Goal: Contribute content

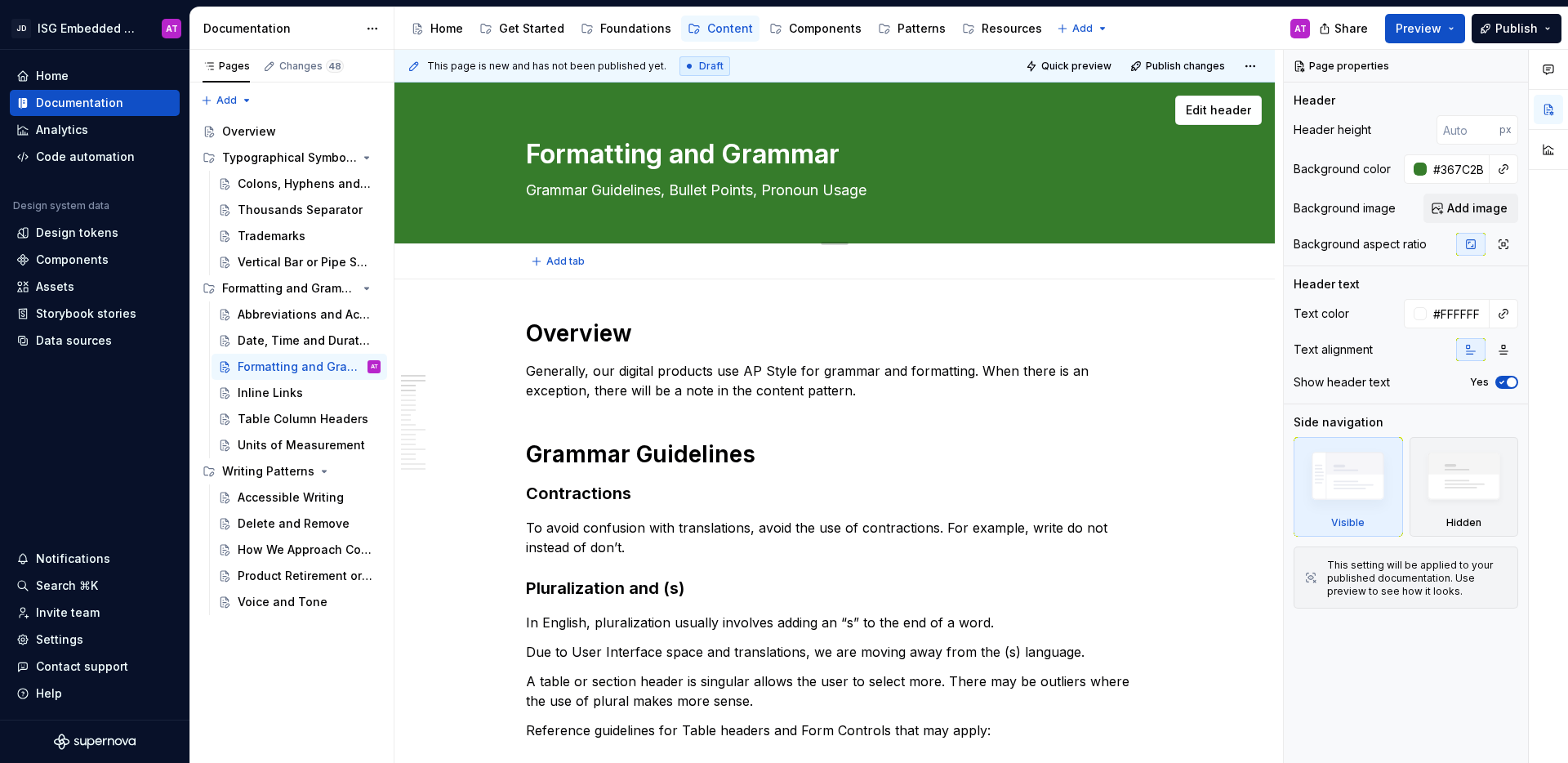
click at [1040, 207] on div "Formatting and Grammar Grammar Guidelines, Bullet Points, Pronoun Usage" at bounding box center [834, 163] width 618 height 160
click at [1226, 108] on span "Edit header" at bounding box center [1218, 110] width 65 height 17
click at [1457, 214] on span "Add image" at bounding box center [1477, 208] width 60 height 17
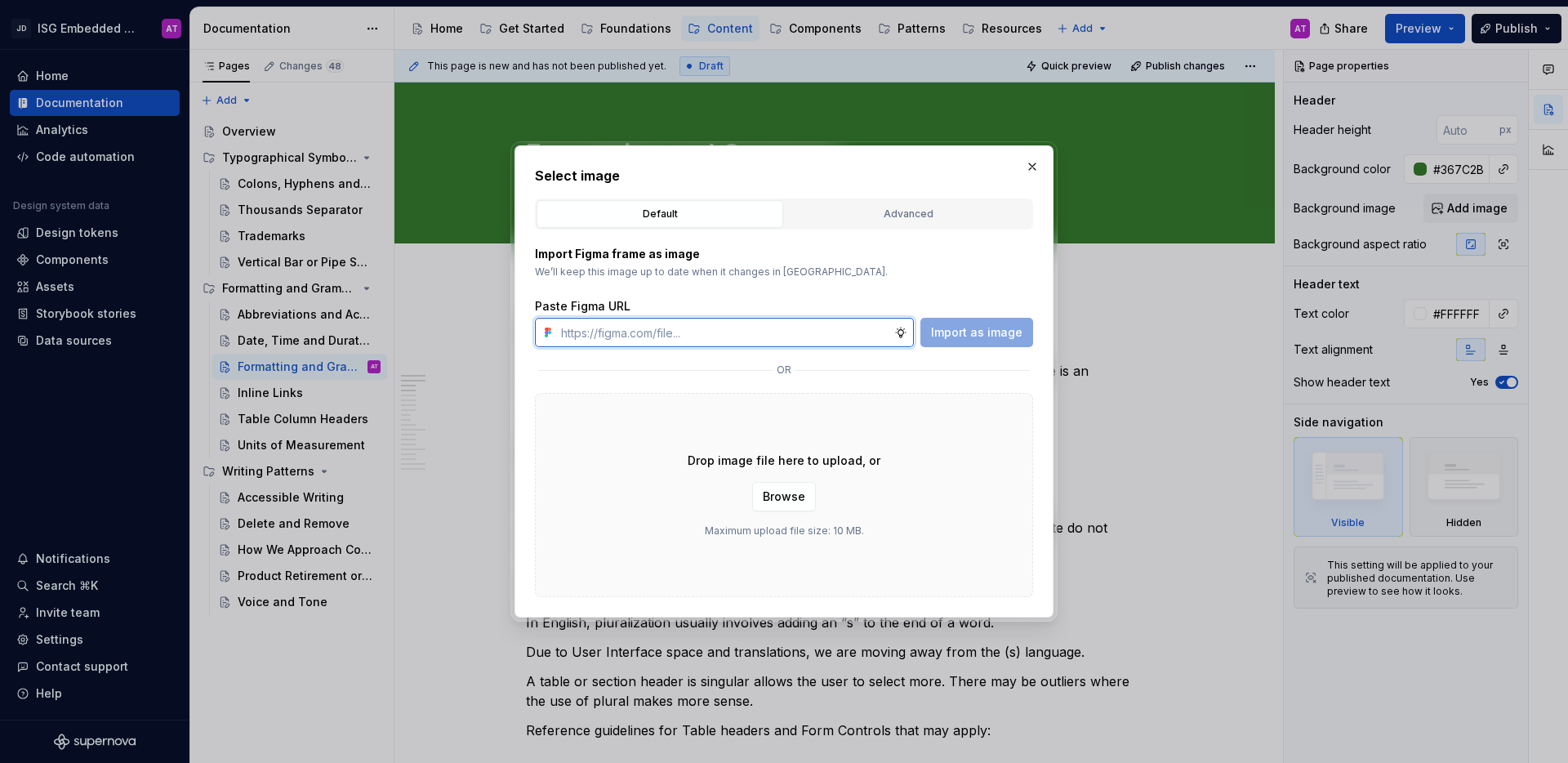
type textarea "*"
paste input "[URL][DOMAIN_NAME]"
type input "[URL][DOMAIN_NAME]"
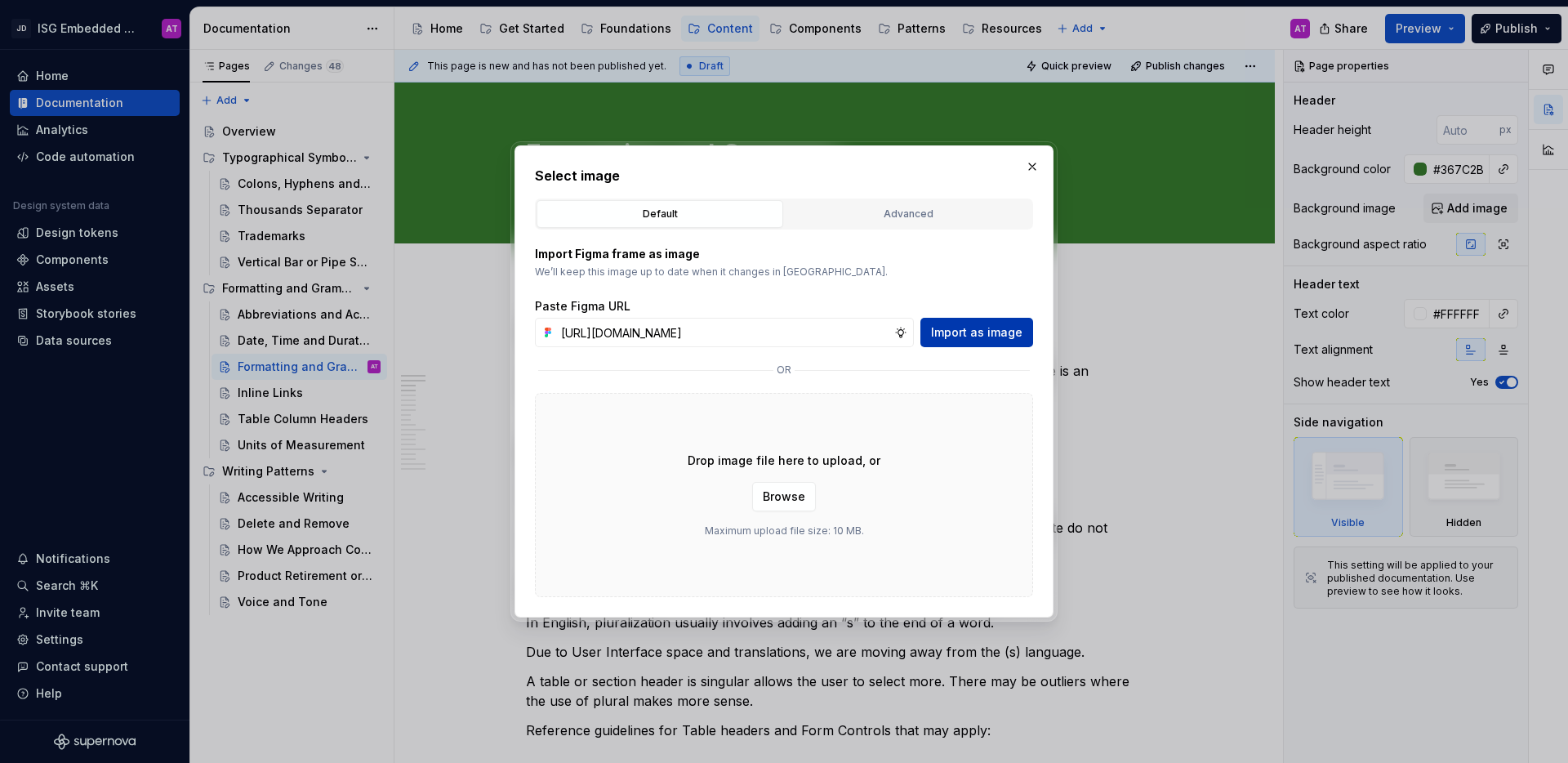
click at [949, 329] on span "Import as image" at bounding box center [977, 333] width 92 height 17
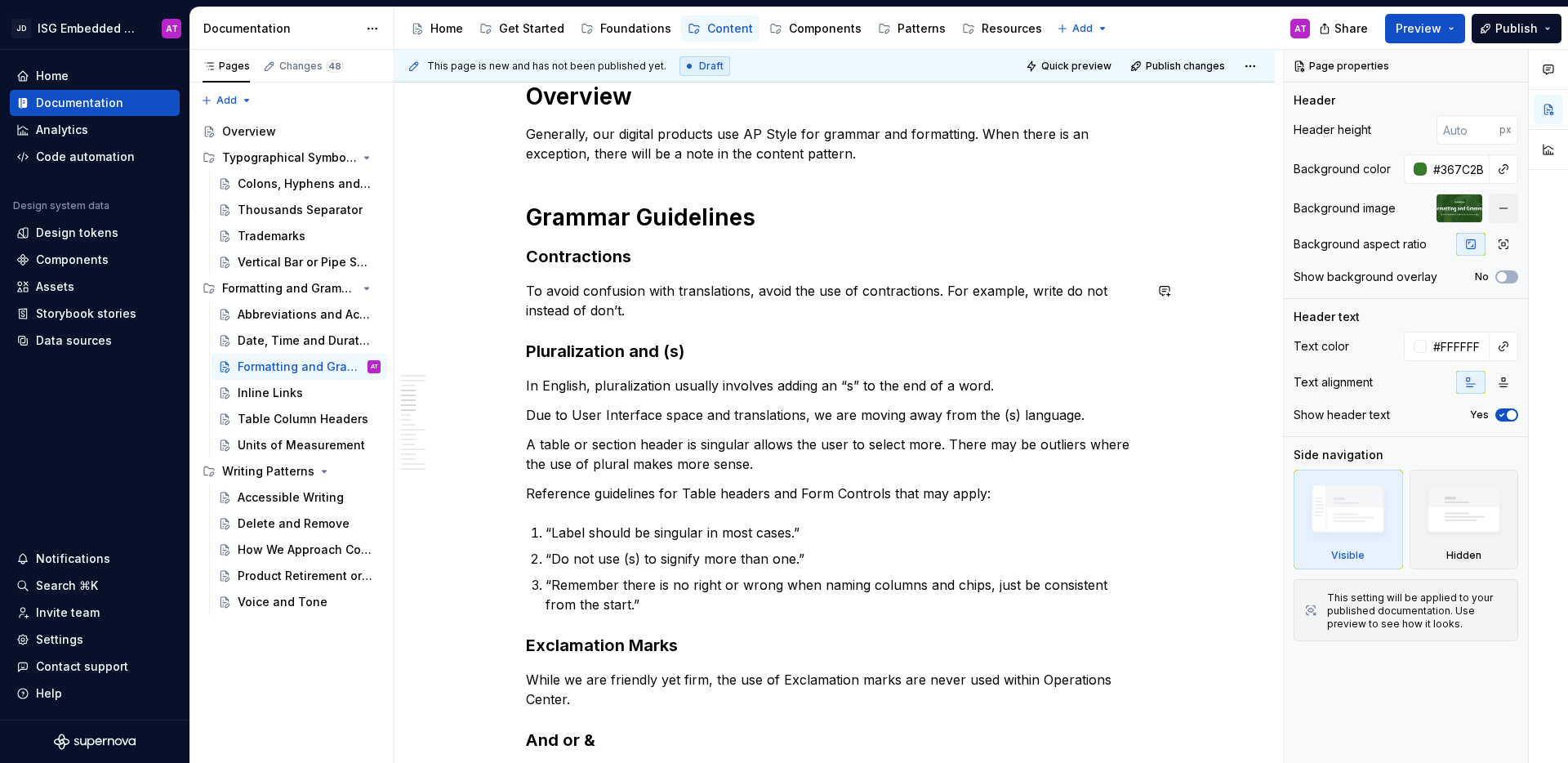
scroll to position [0, 0]
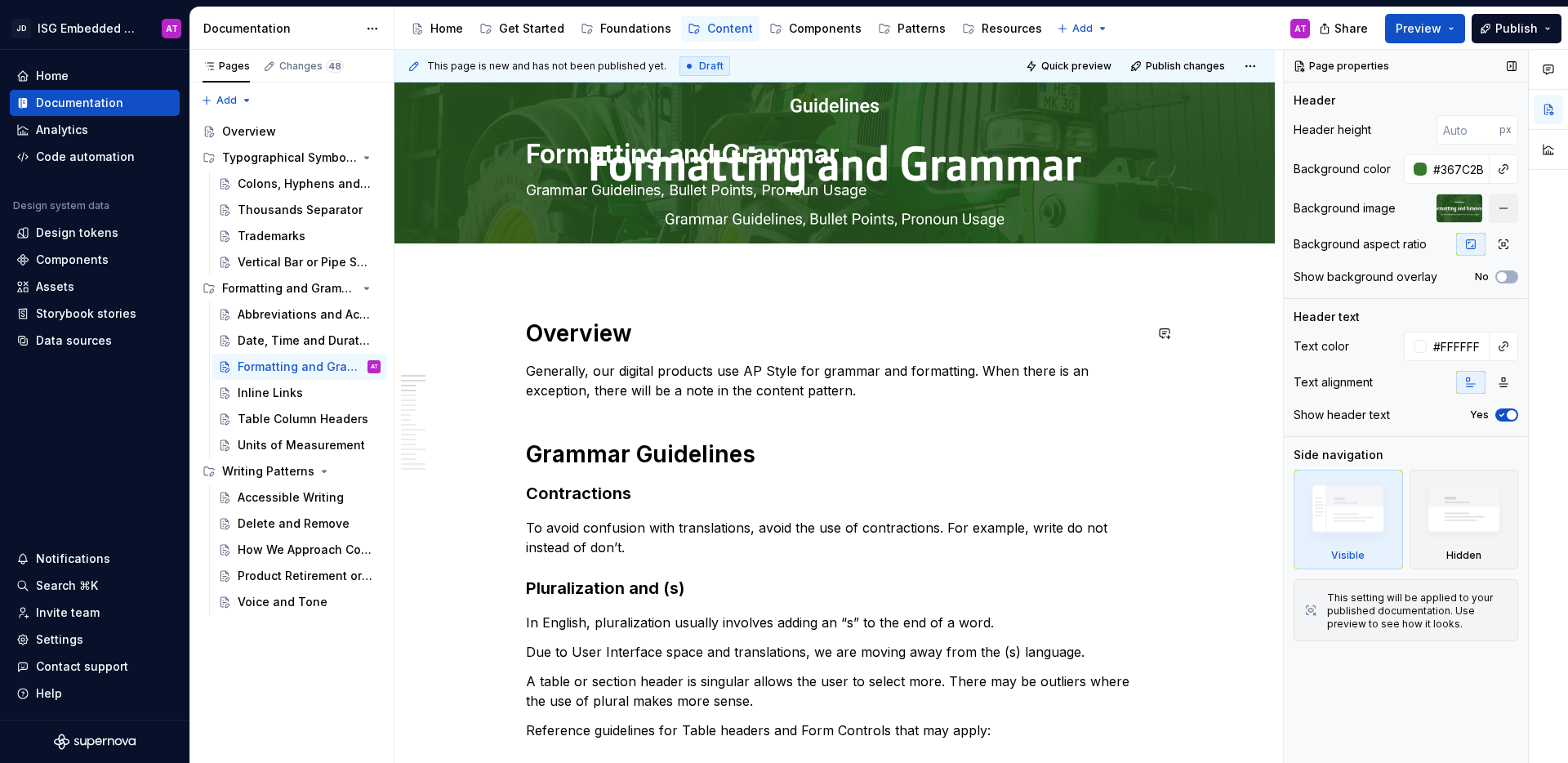
type textarea "*"
click at [1446, 169] on input "#367C2B" at bounding box center [1457, 168] width 63 height 29
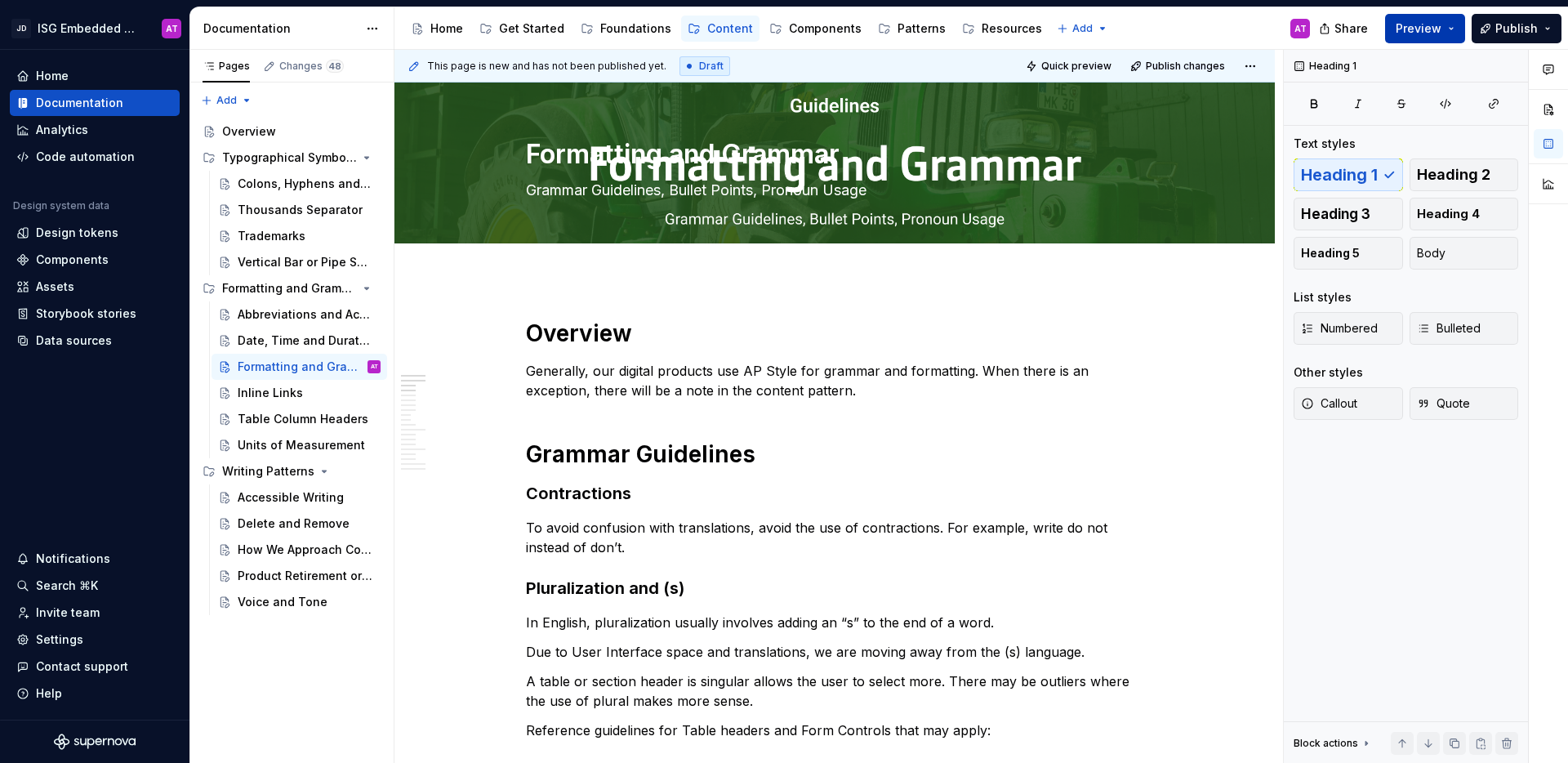
click at [1460, 29] on button "Preview" at bounding box center [1425, 28] width 80 height 29
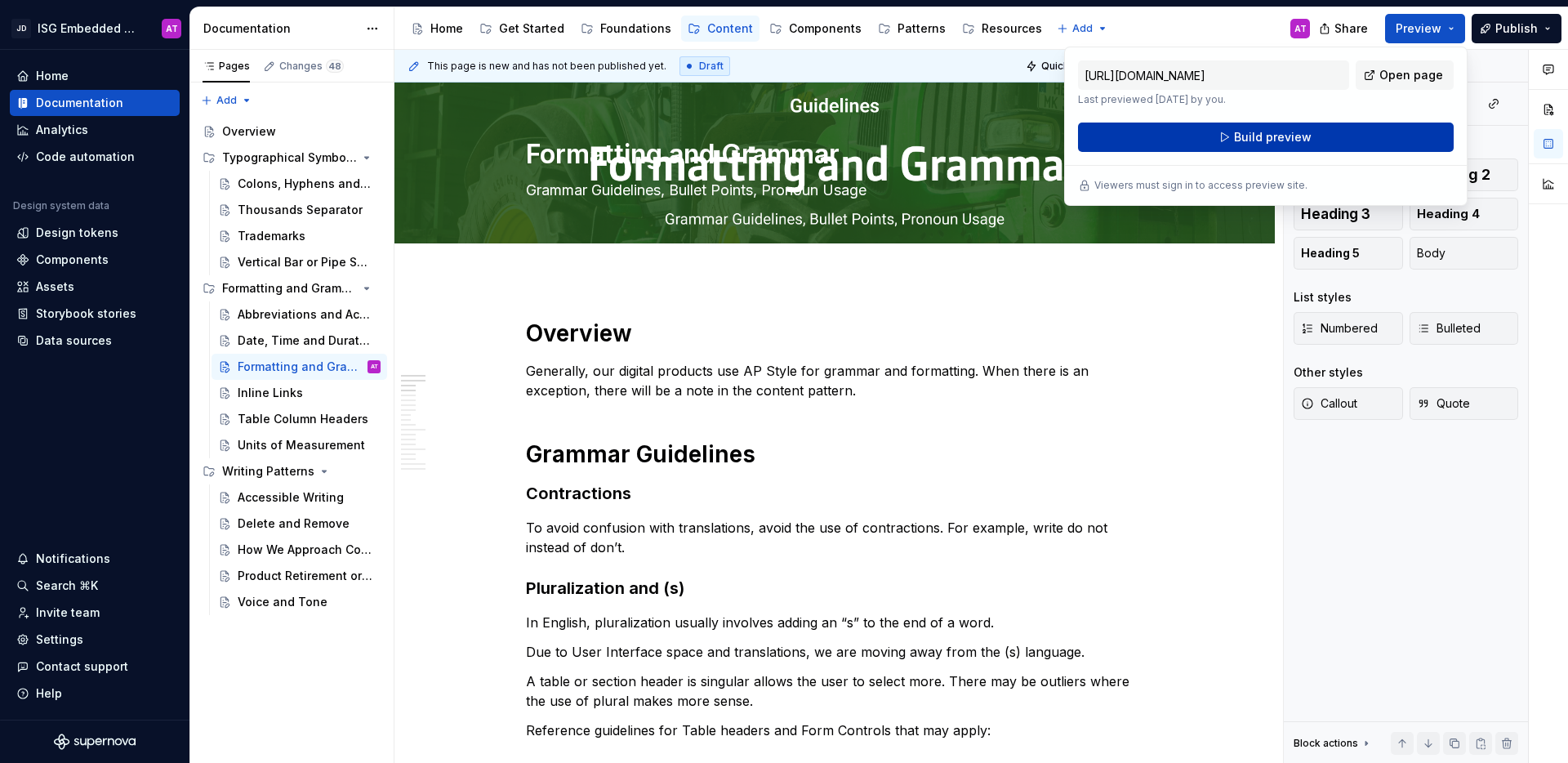
click at [1365, 138] on button "Build preview" at bounding box center [1265, 137] width 376 height 29
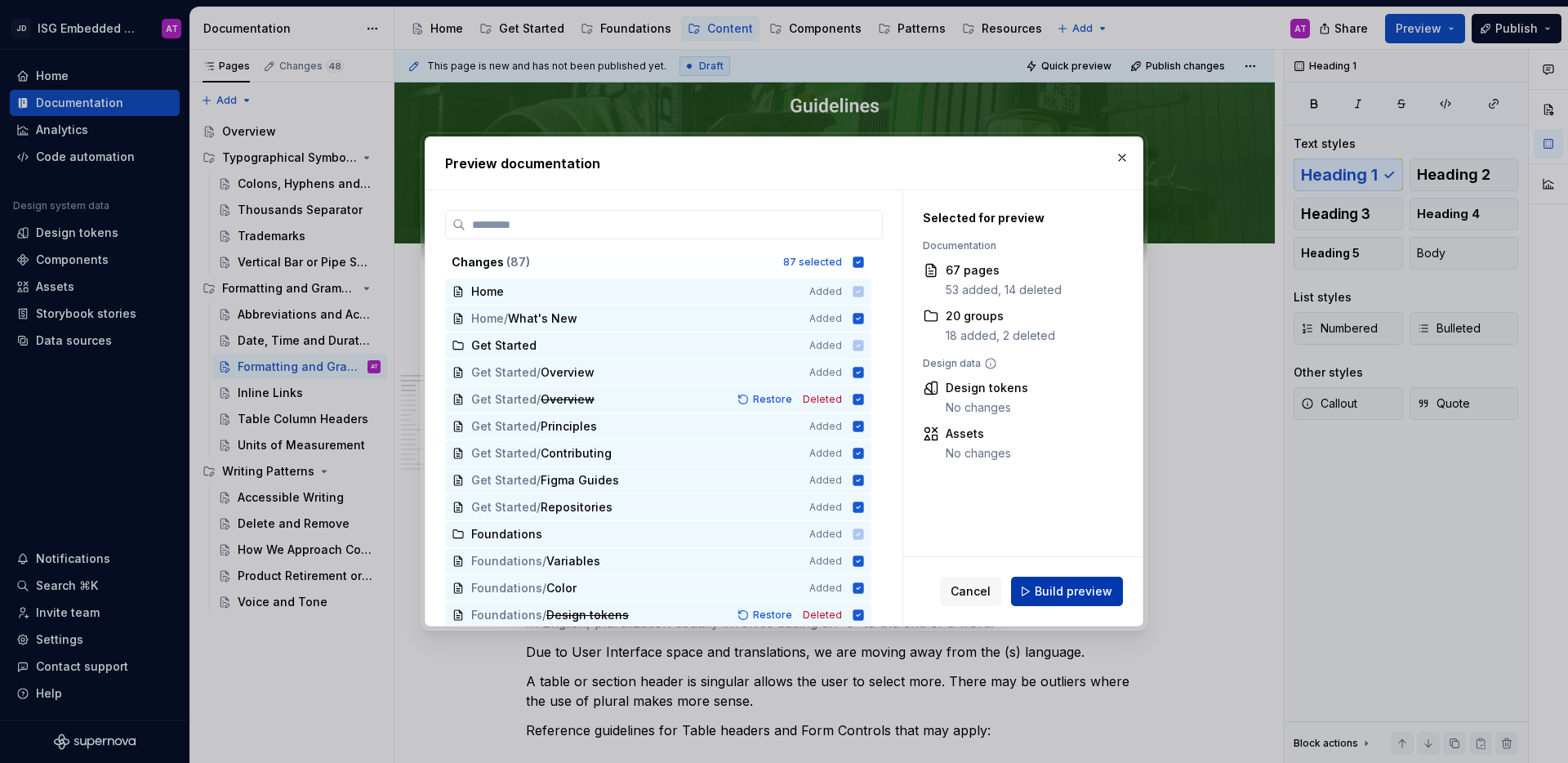
click at [1065, 590] on span "Build preview" at bounding box center [1073, 591] width 78 height 17
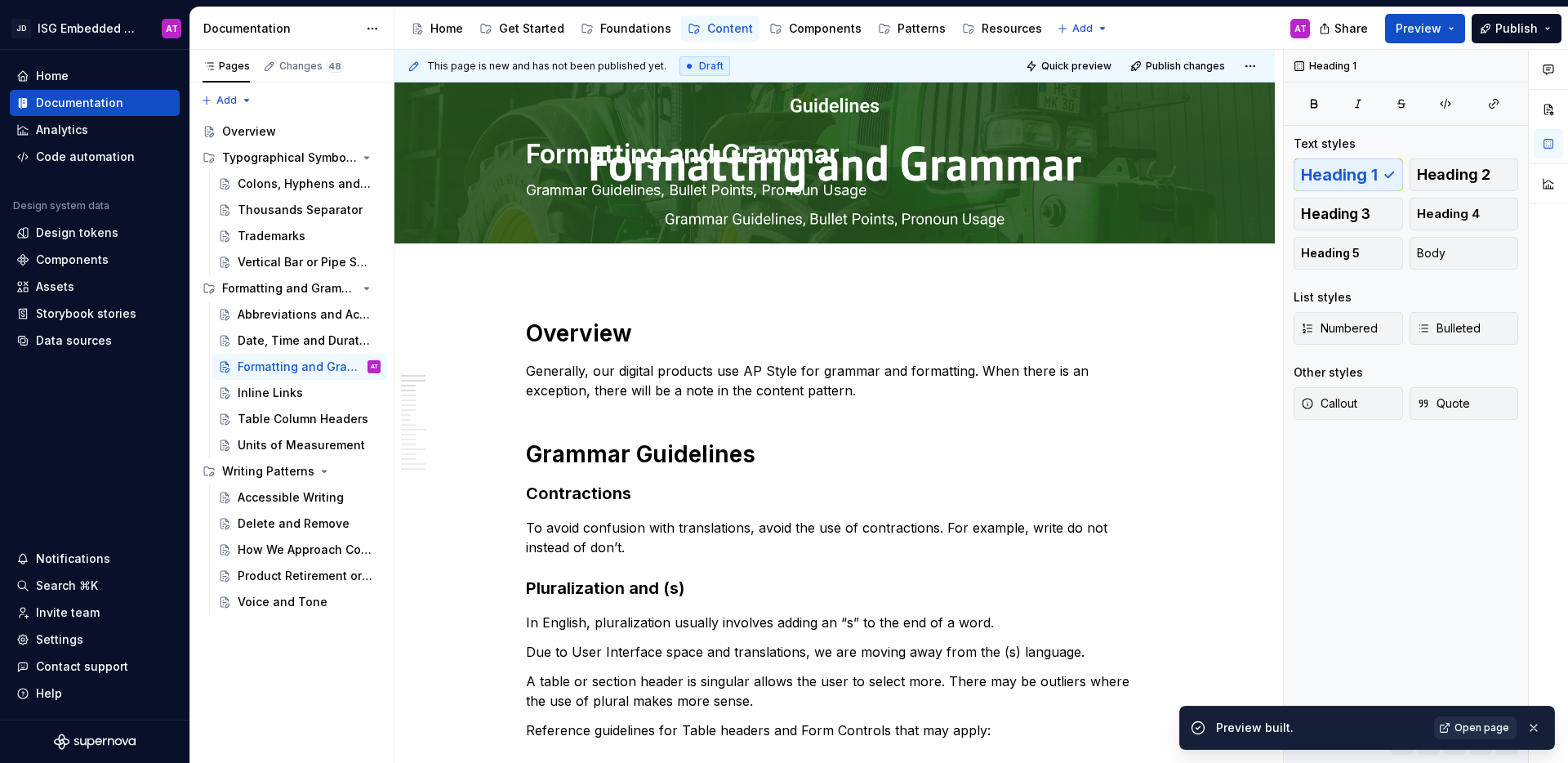
click at [1464, 724] on span "Open page" at bounding box center [1482, 728] width 55 height 13
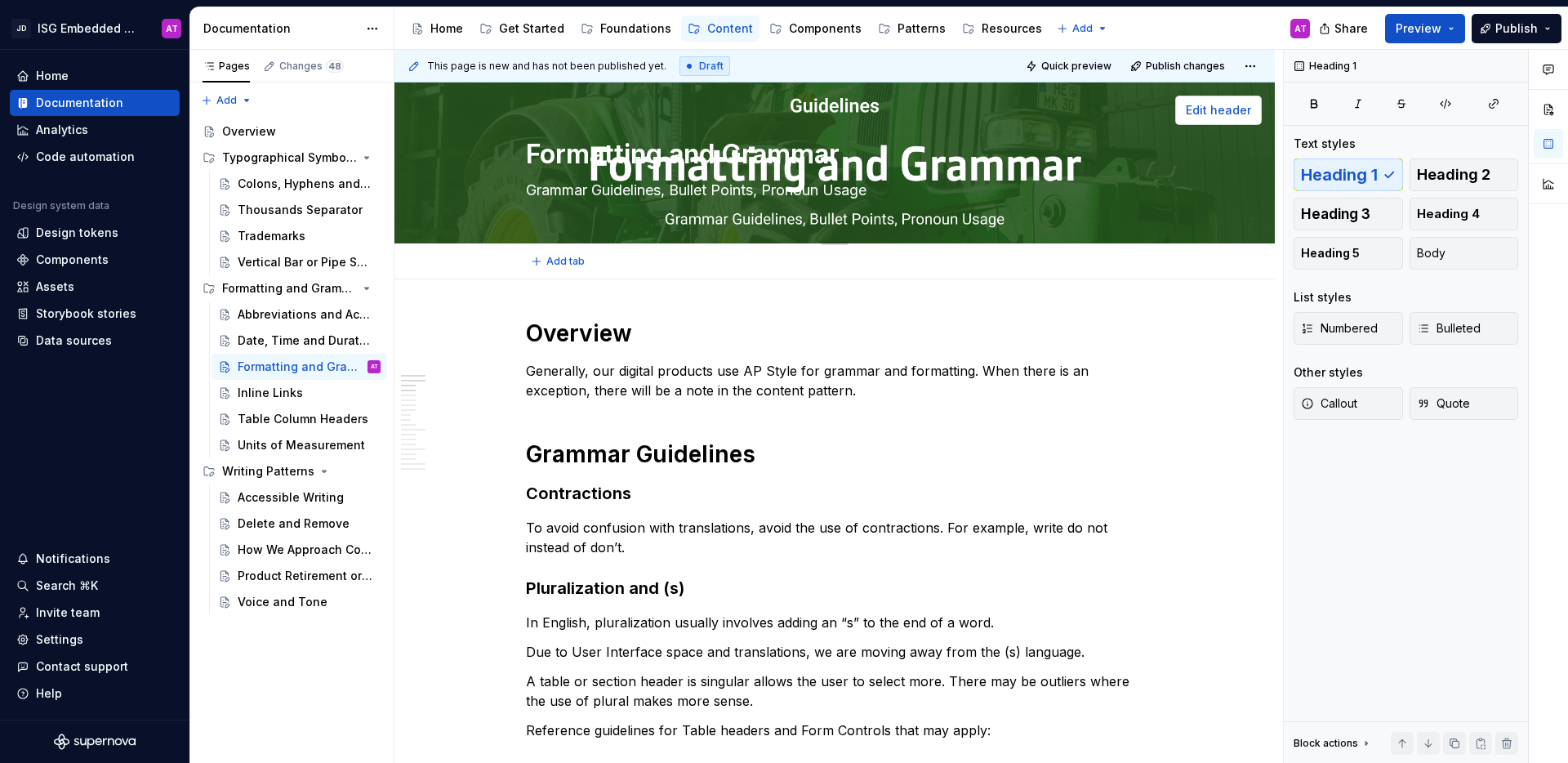
click at [1235, 109] on span "Edit header" at bounding box center [1218, 110] width 65 height 17
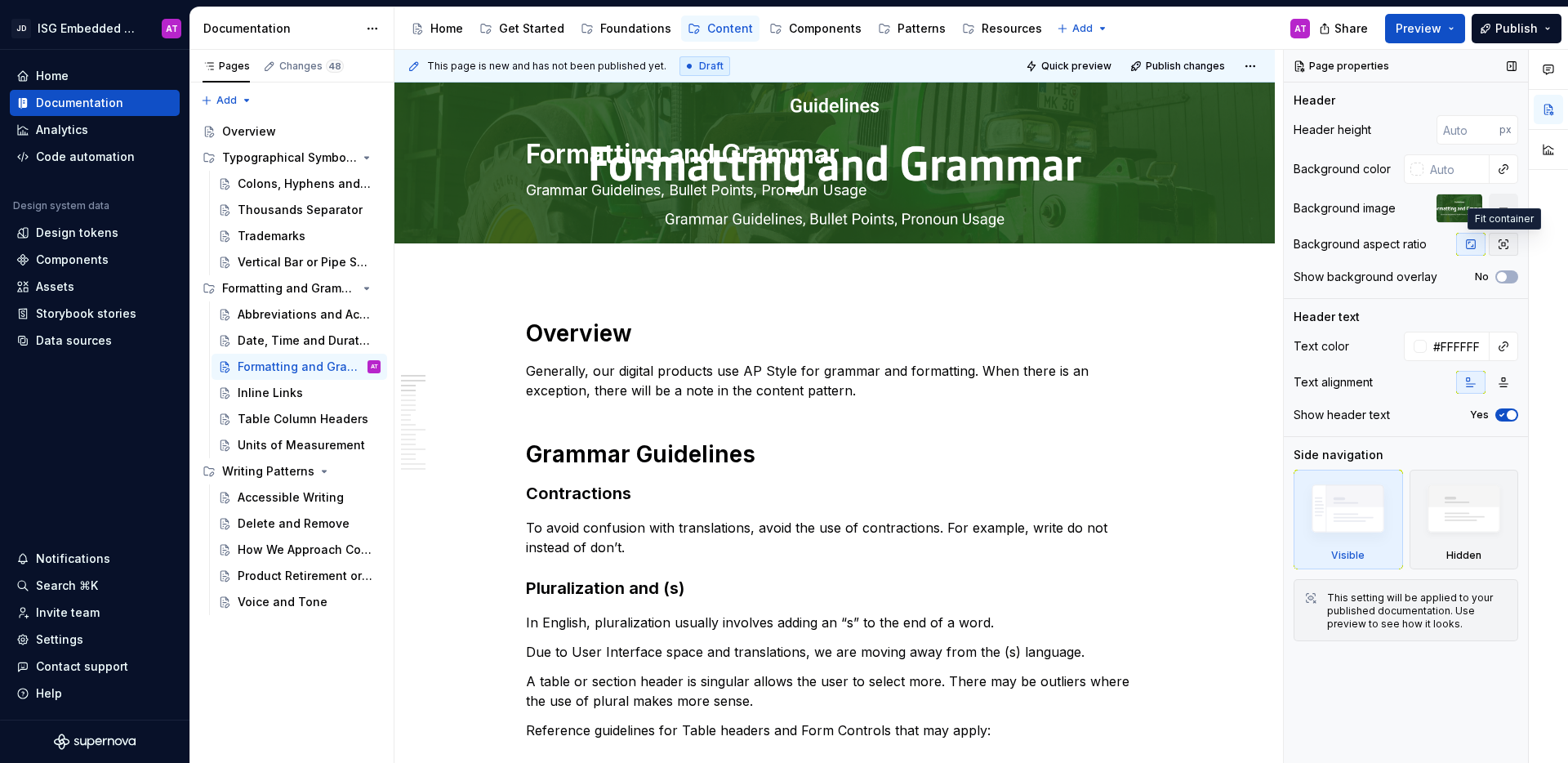
click at [1498, 249] on icon "button" at bounding box center [1503, 244] width 13 height 13
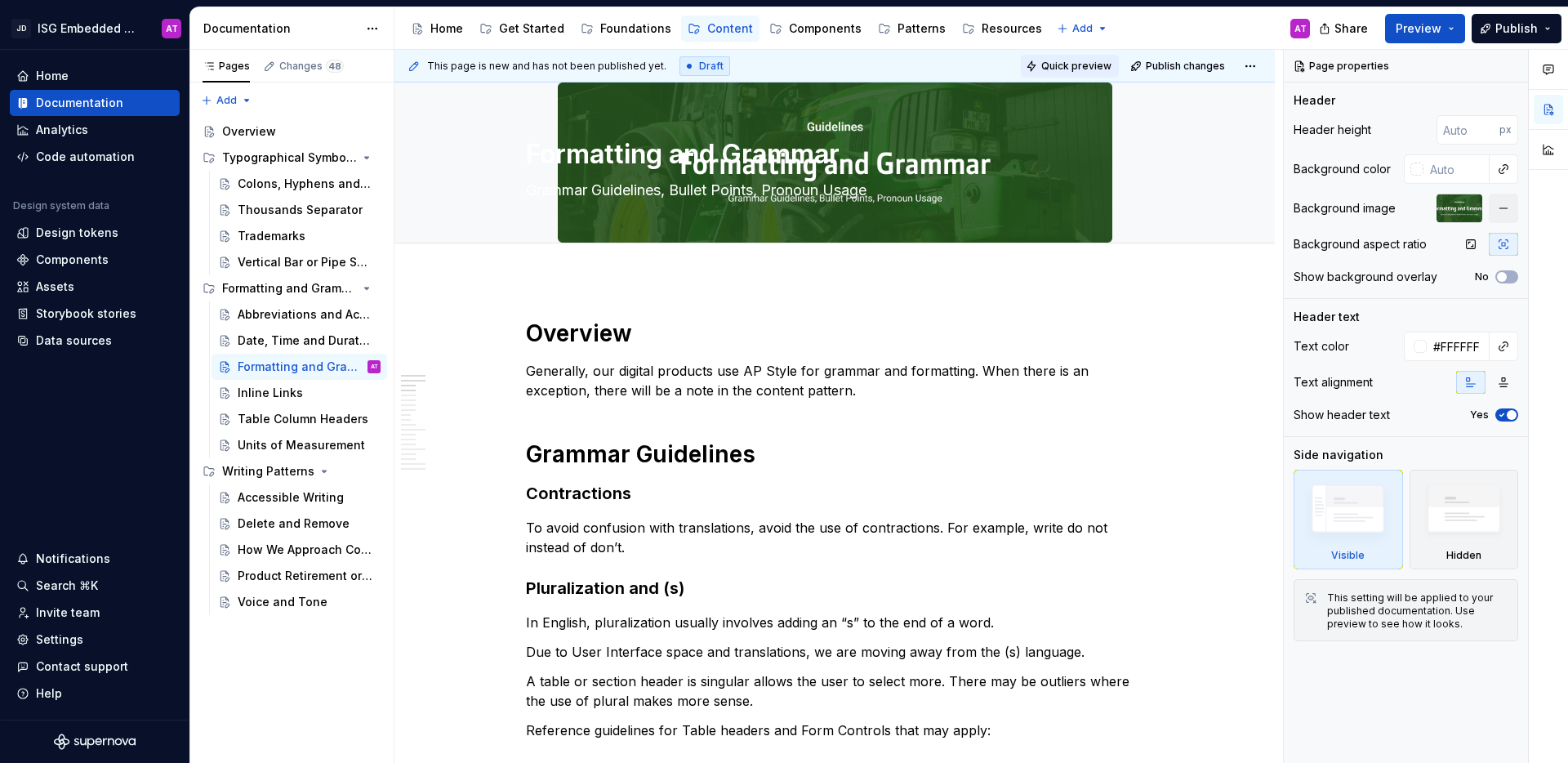
click at [1090, 73] on button "Quick preview" at bounding box center [1070, 66] width 98 height 23
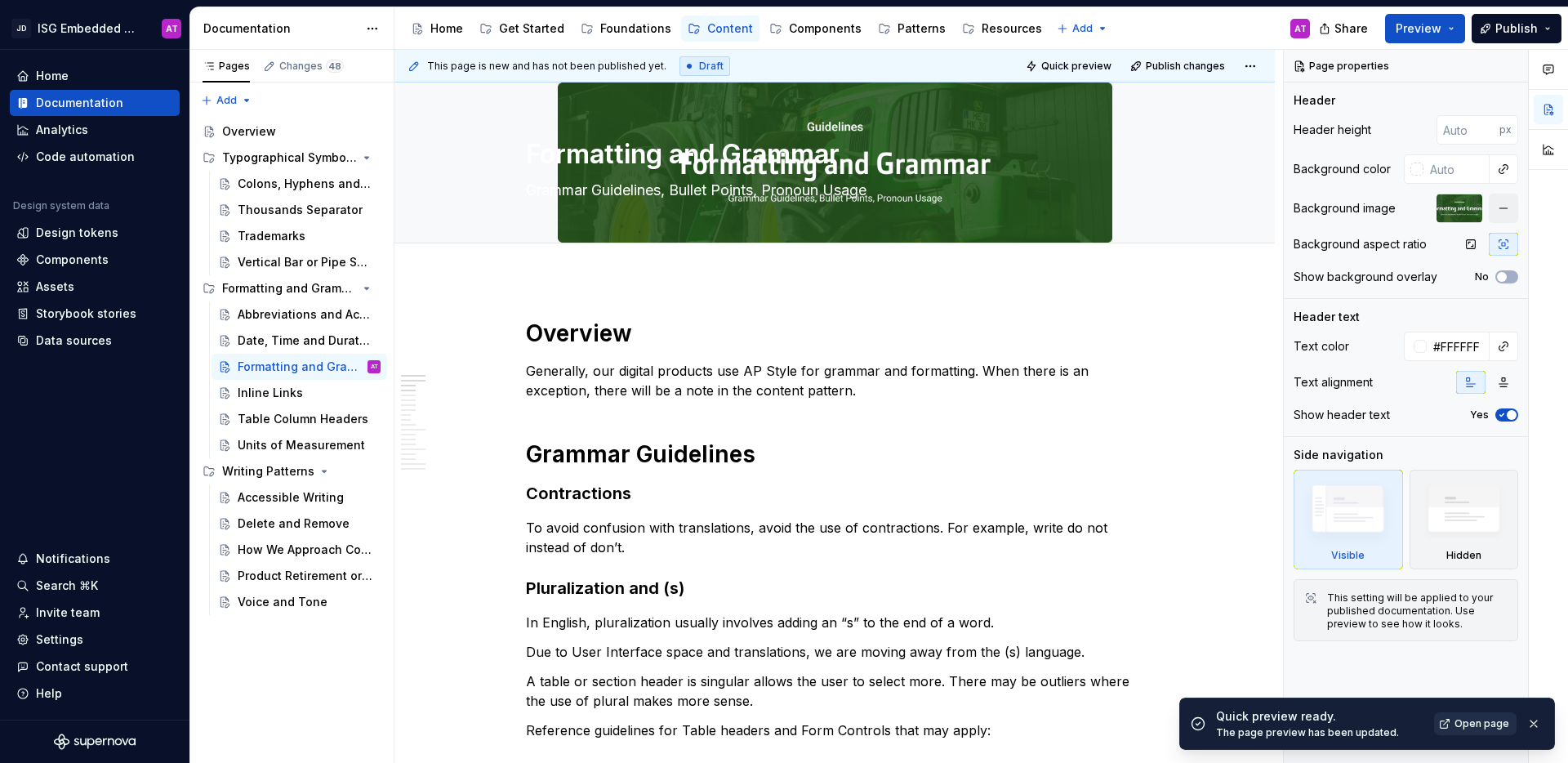
click at [1495, 725] on span "Open page" at bounding box center [1482, 724] width 55 height 13
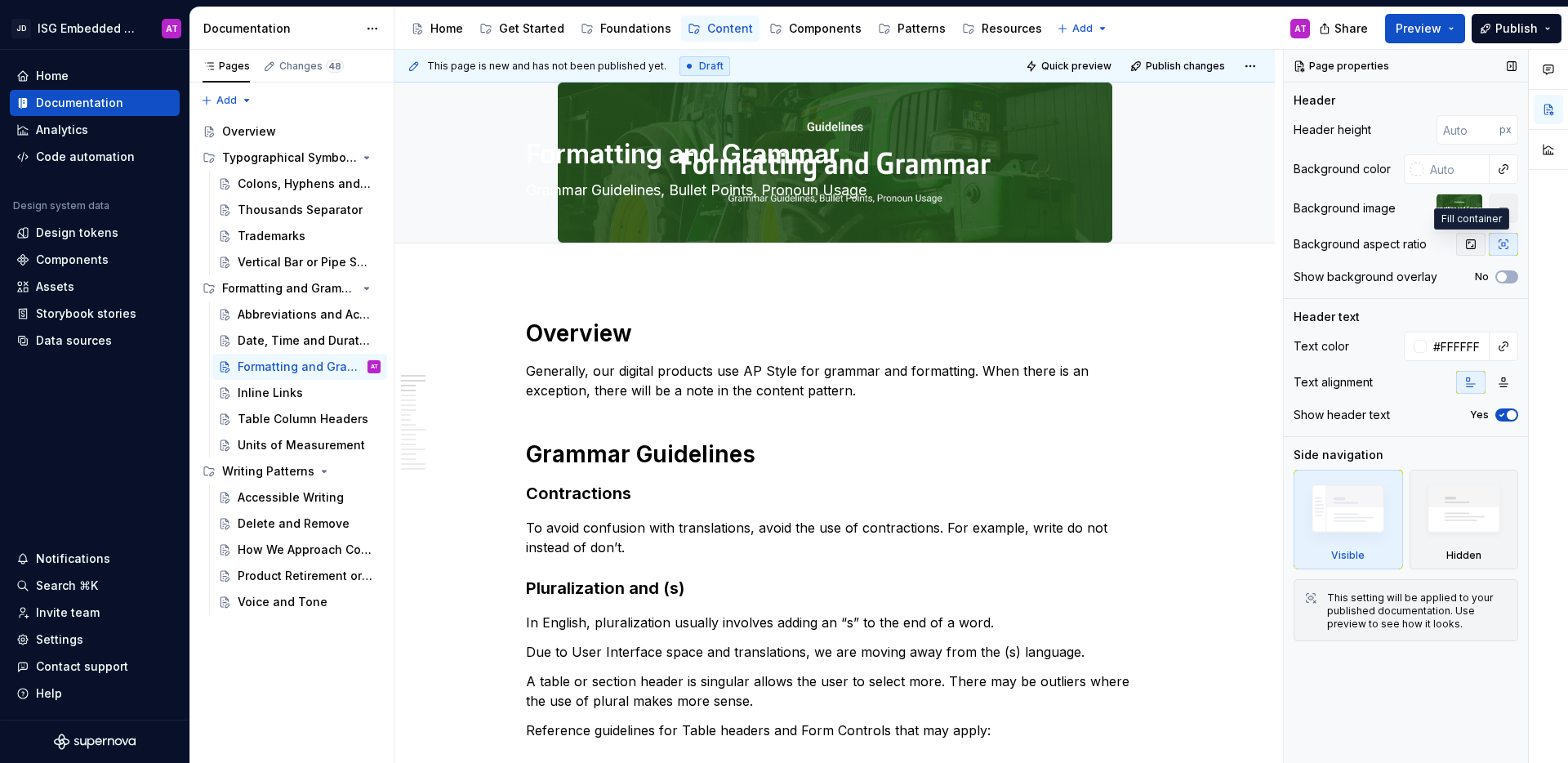
click at [1473, 248] on icon "button" at bounding box center [1470, 244] width 13 height 13
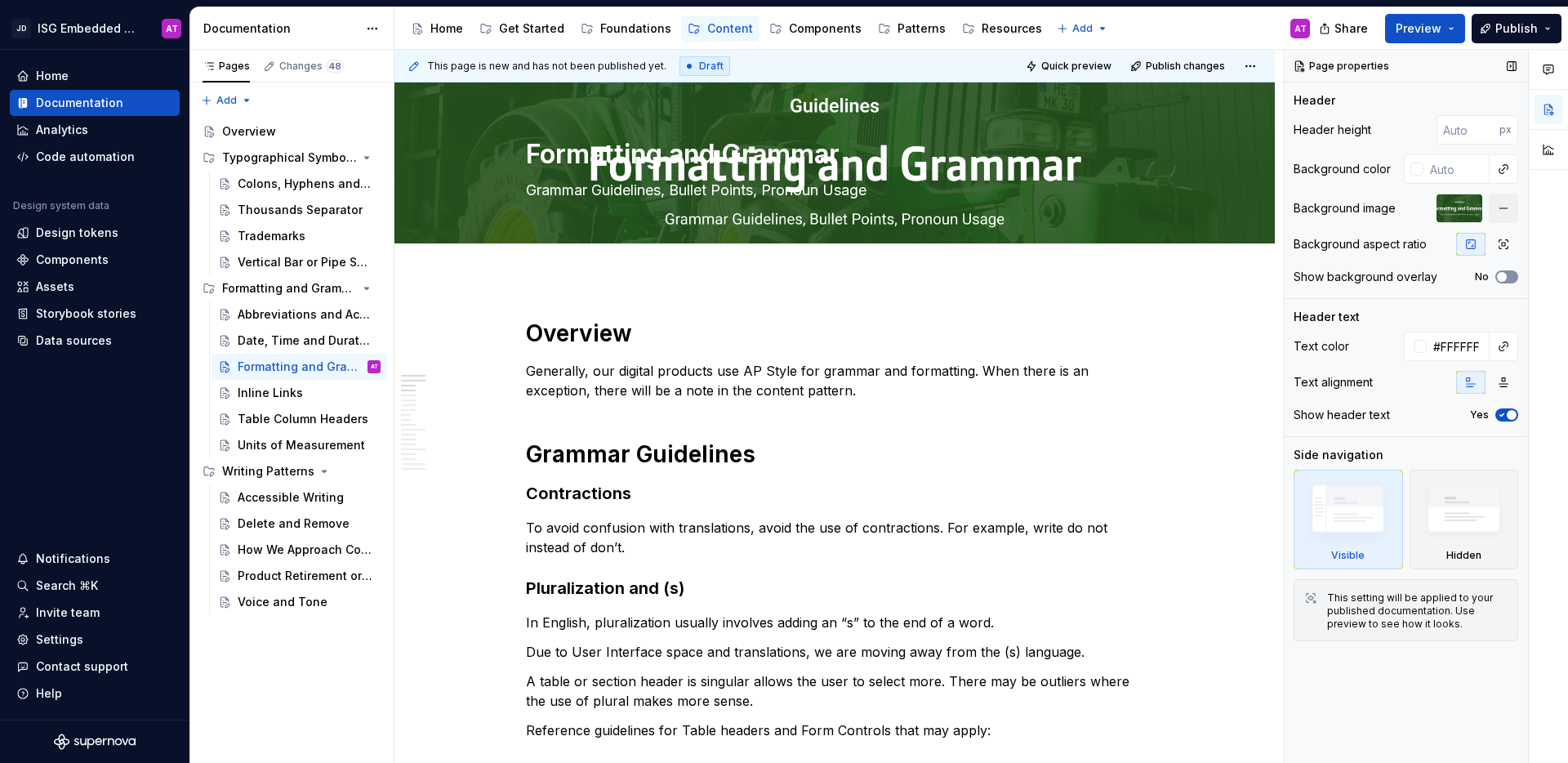
click at [1516, 277] on button "No" at bounding box center [1505, 277] width 23 height 13
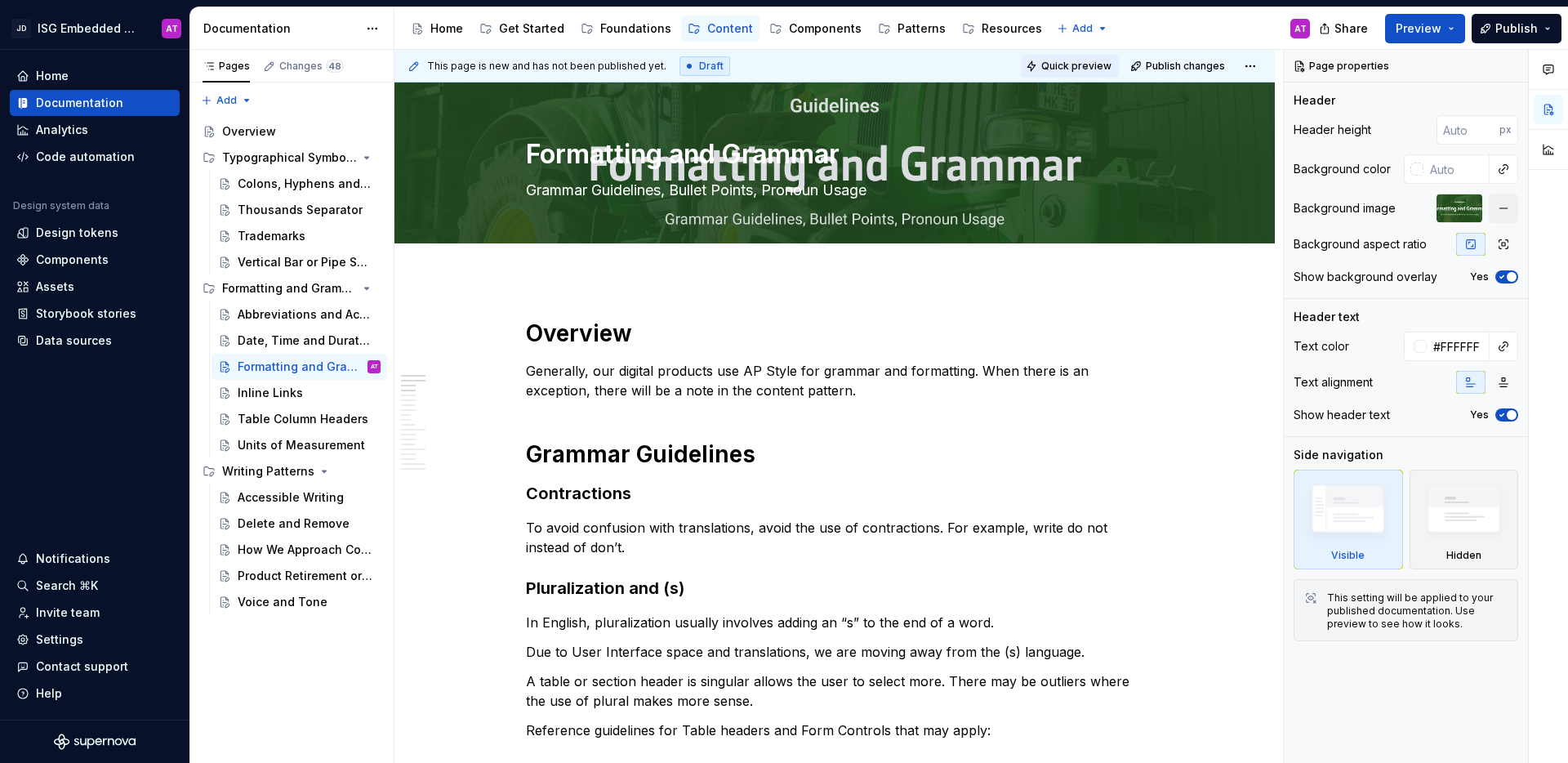
click at [1098, 71] on span "Quick preview" at bounding box center [1076, 67] width 70 height 13
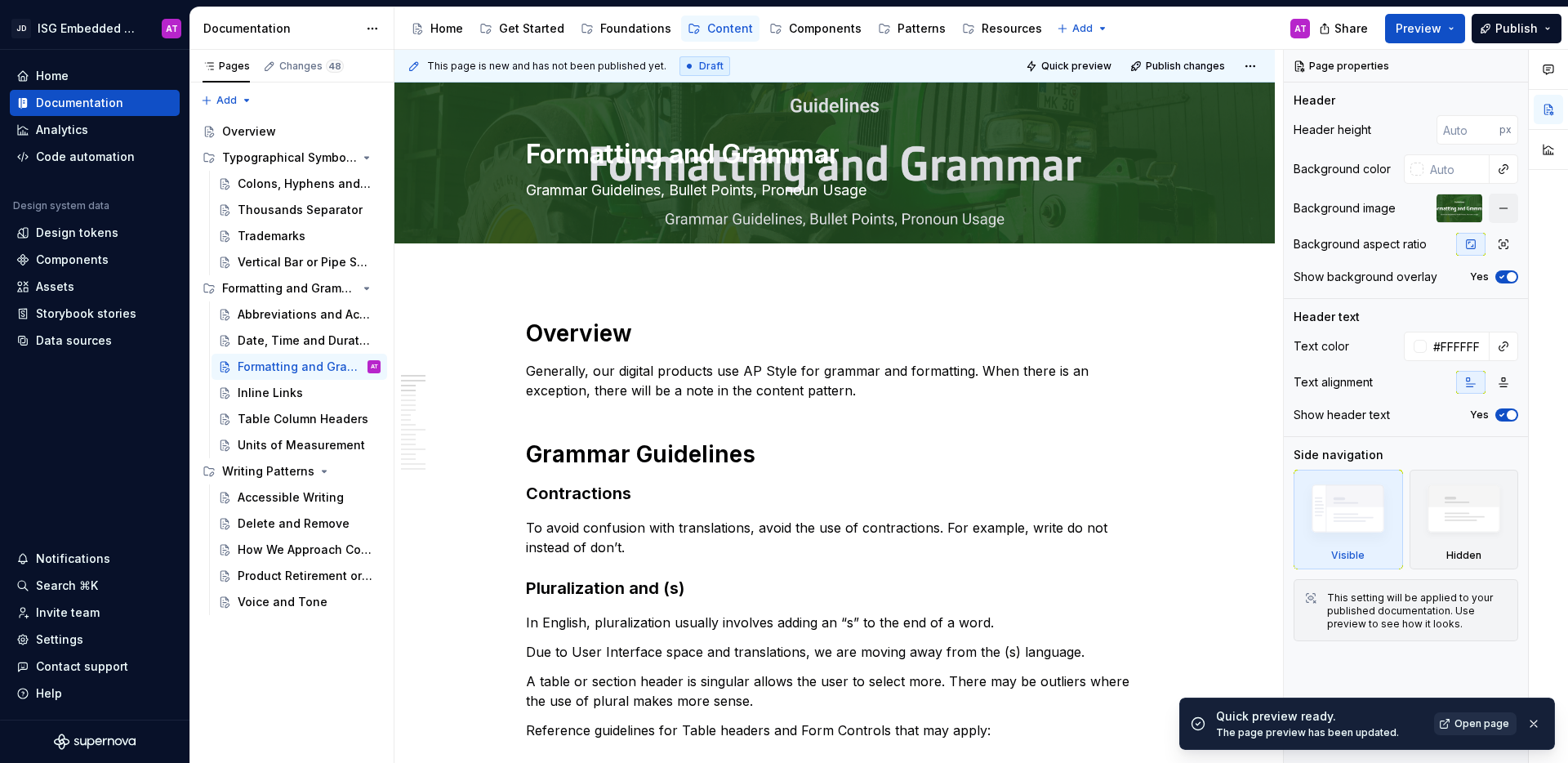
click at [1497, 724] on span "Open page" at bounding box center [1482, 724] width 55 height 13
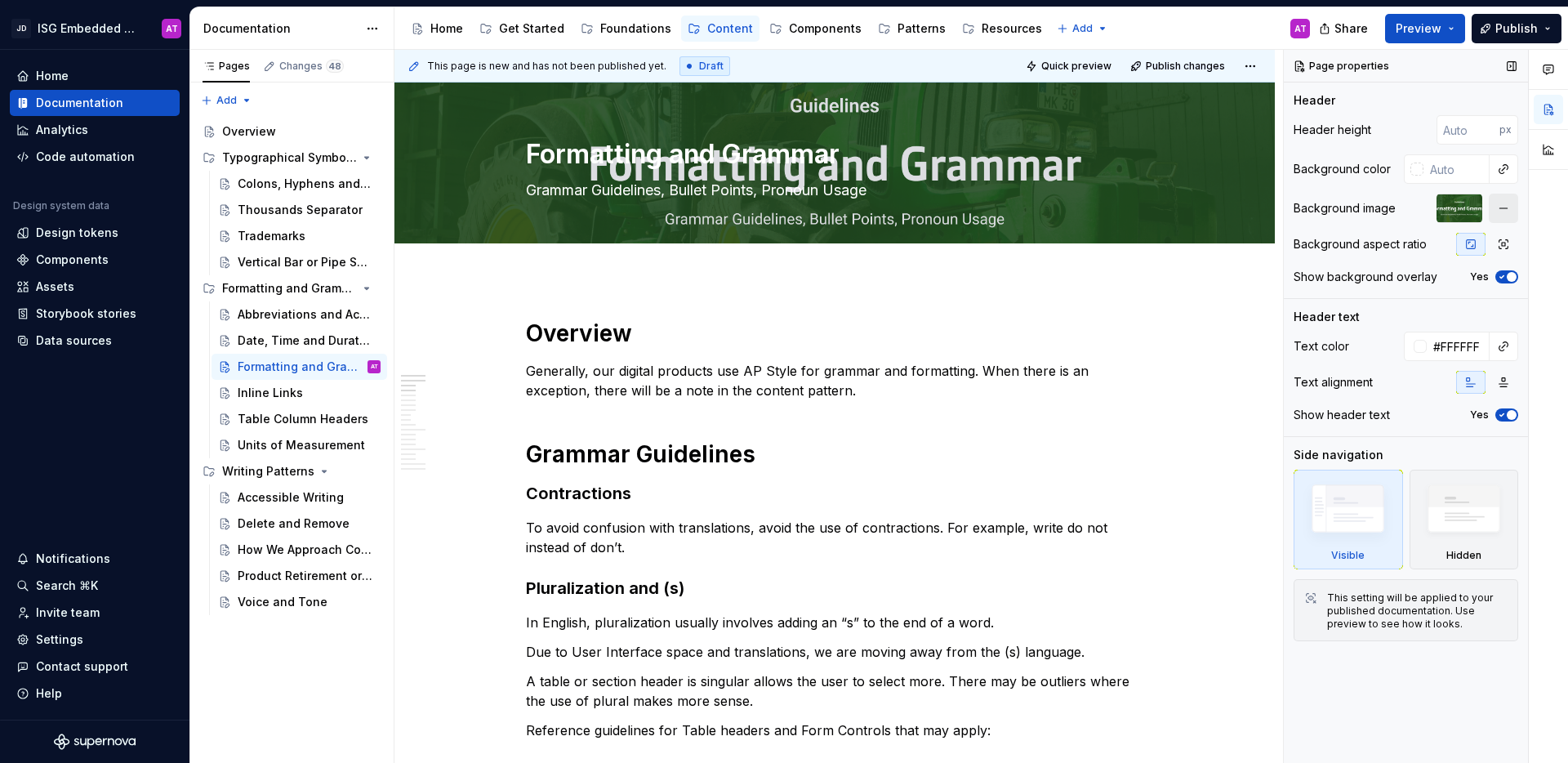
click at [1500, 207] on button "button" at bounding box center [1503, 208] width 29 height 29
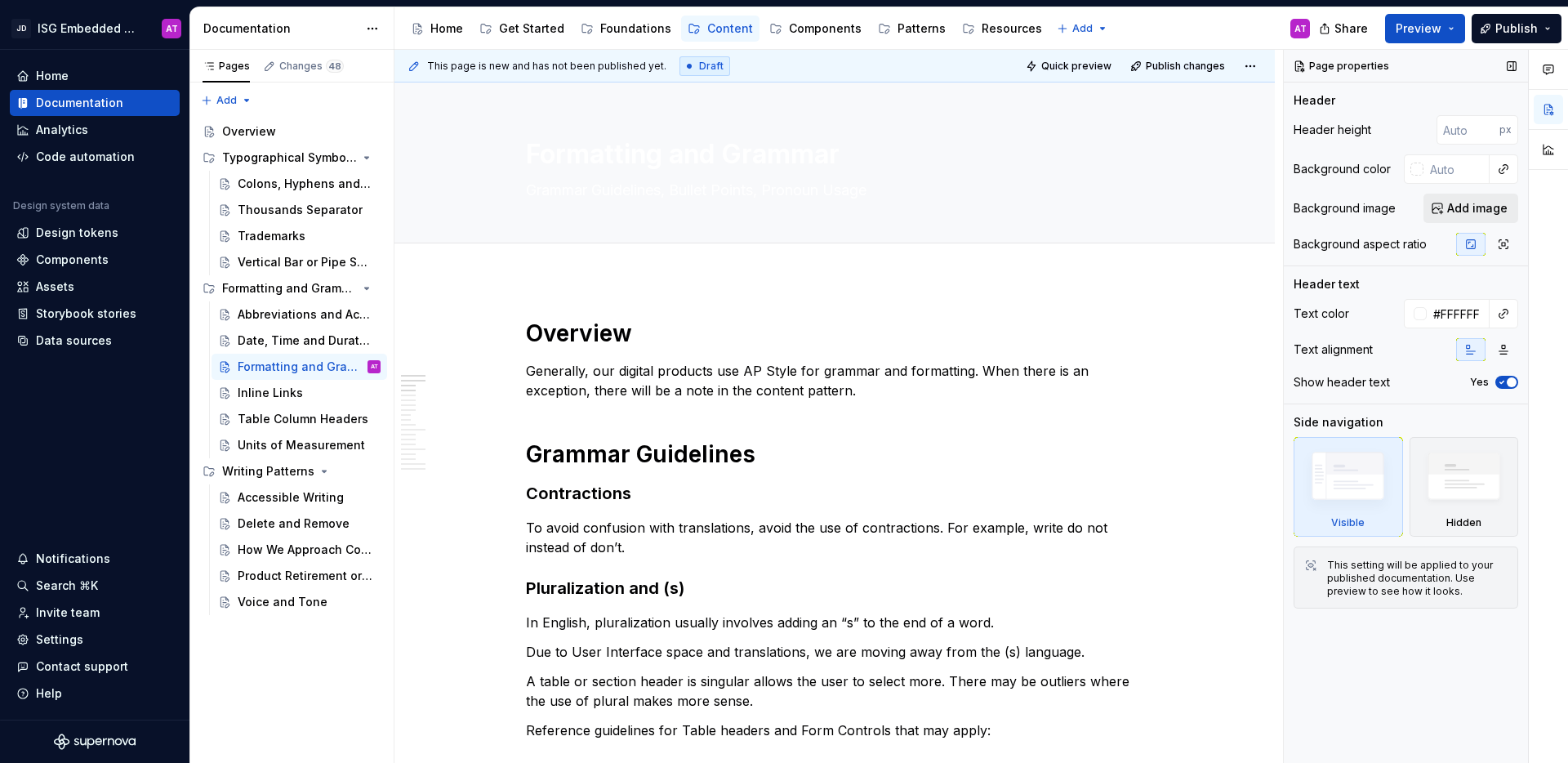
click at [1464, 210] on span "Add image" at bounding box center [1477, 208] width 60 height 17
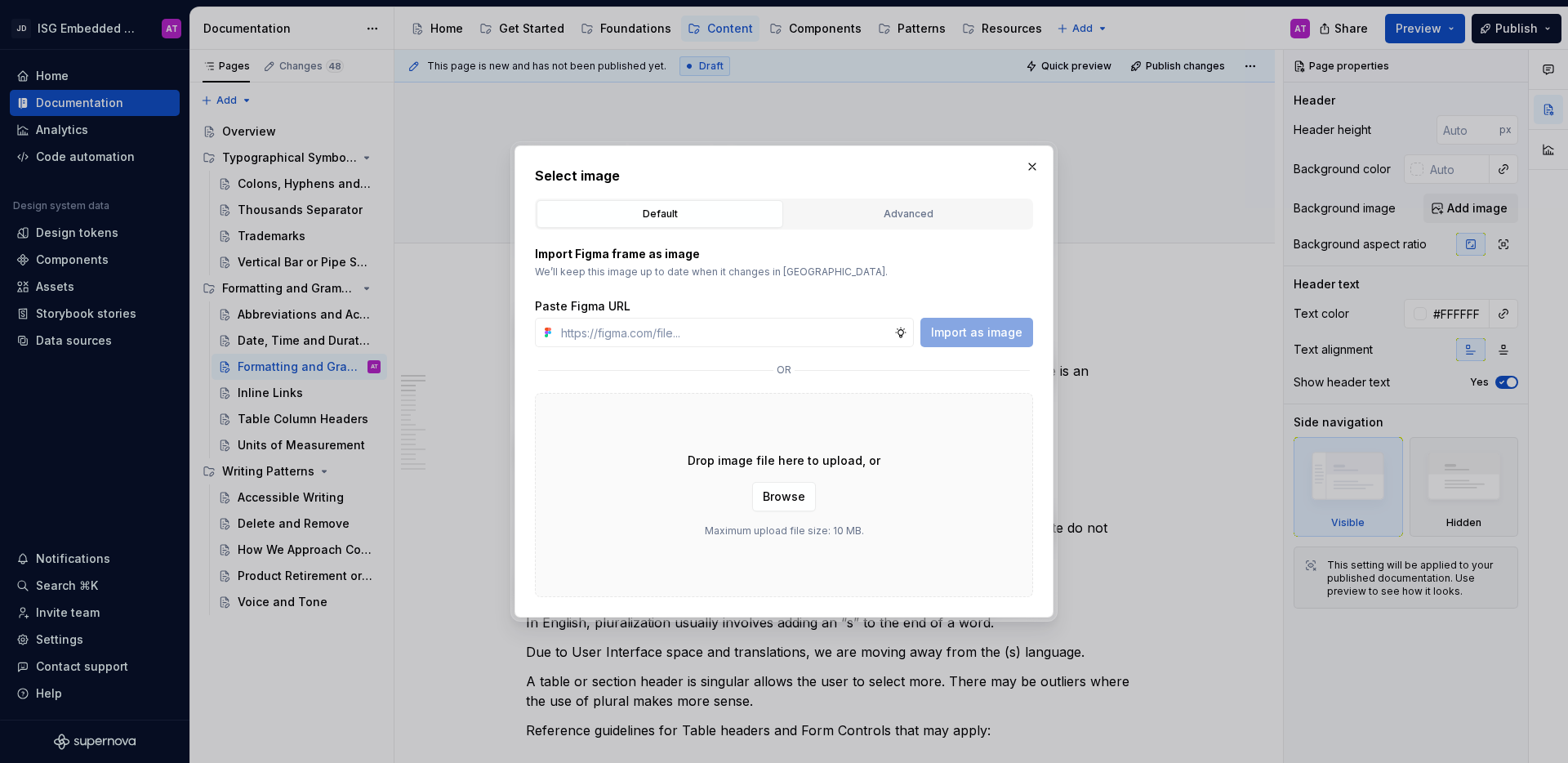
type textarea "*"
type input "[URL][DOMAIN_NAME]"
click at [999, 334] on span "Import as image" at bounding box center [977, 333] width 92 height 17
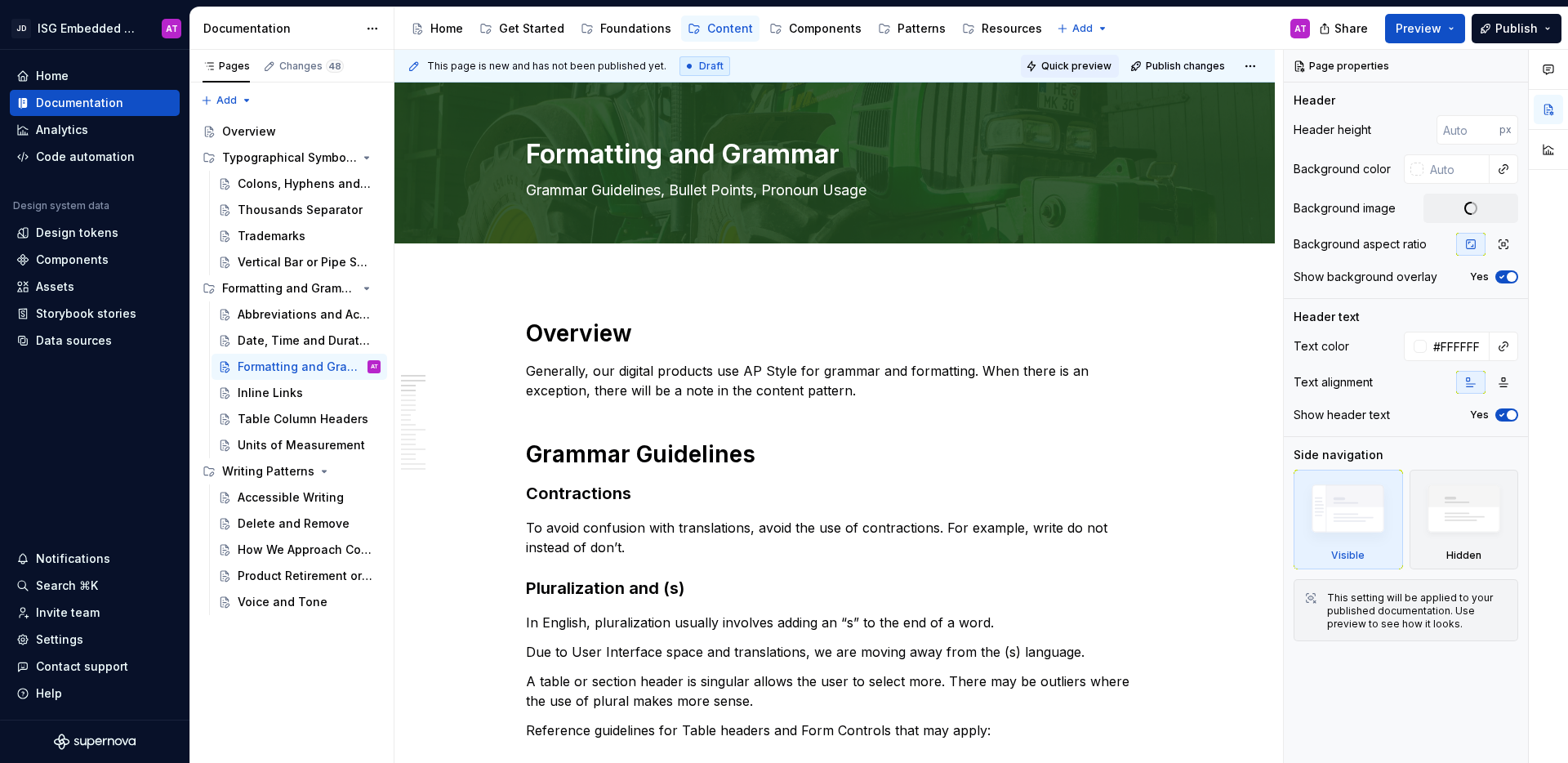
click at [1079, 68] on span "Quick preview" at bounding box center [1076, 67] width 70 height 13
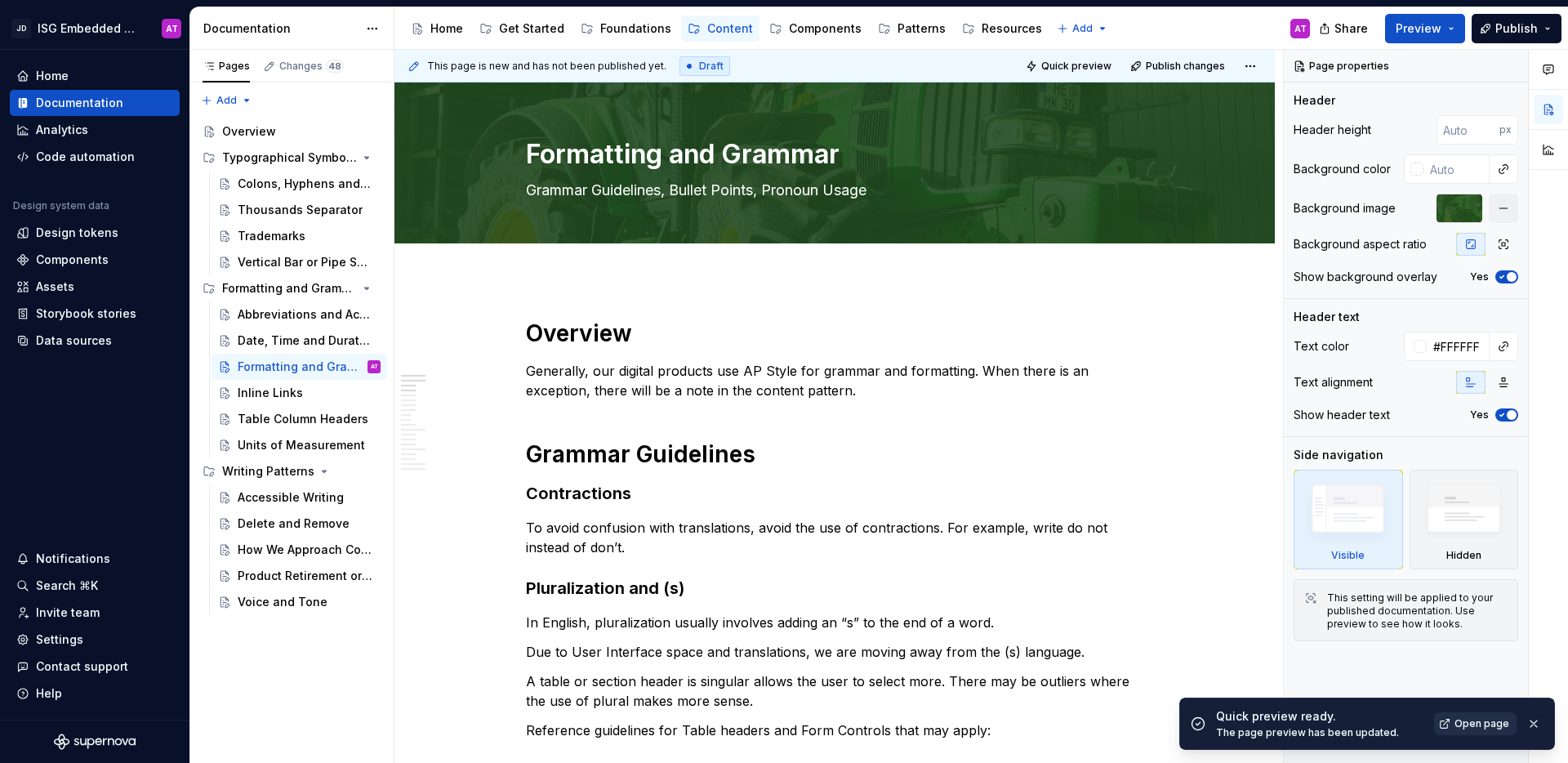
click at [1490, 720] on span "Open page" at bounding box center [1482, 724] width 55 height 13
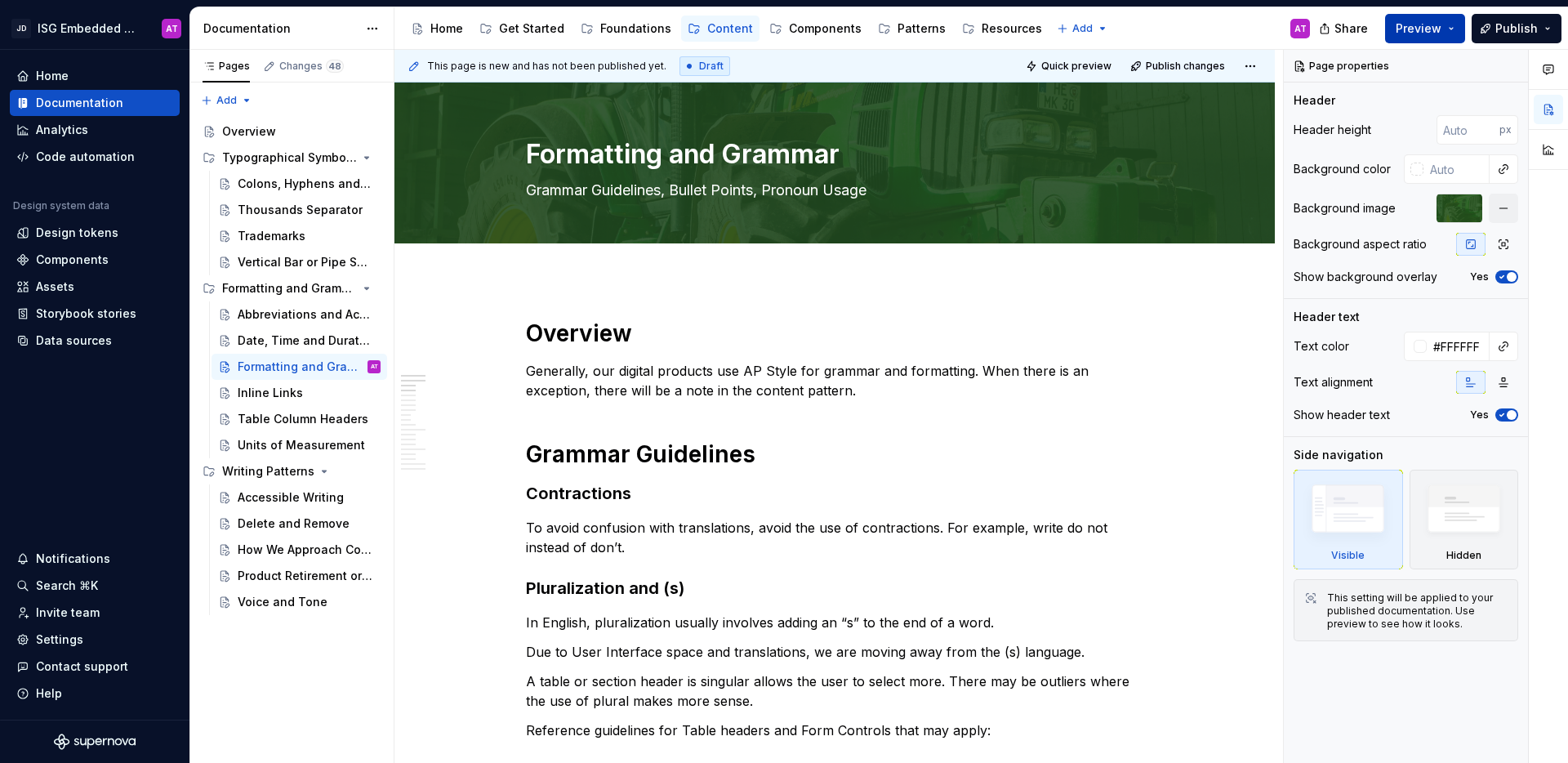
click at [1452, 35] on button "Preview" at bounding box center [1425, 28] width 80 height 29
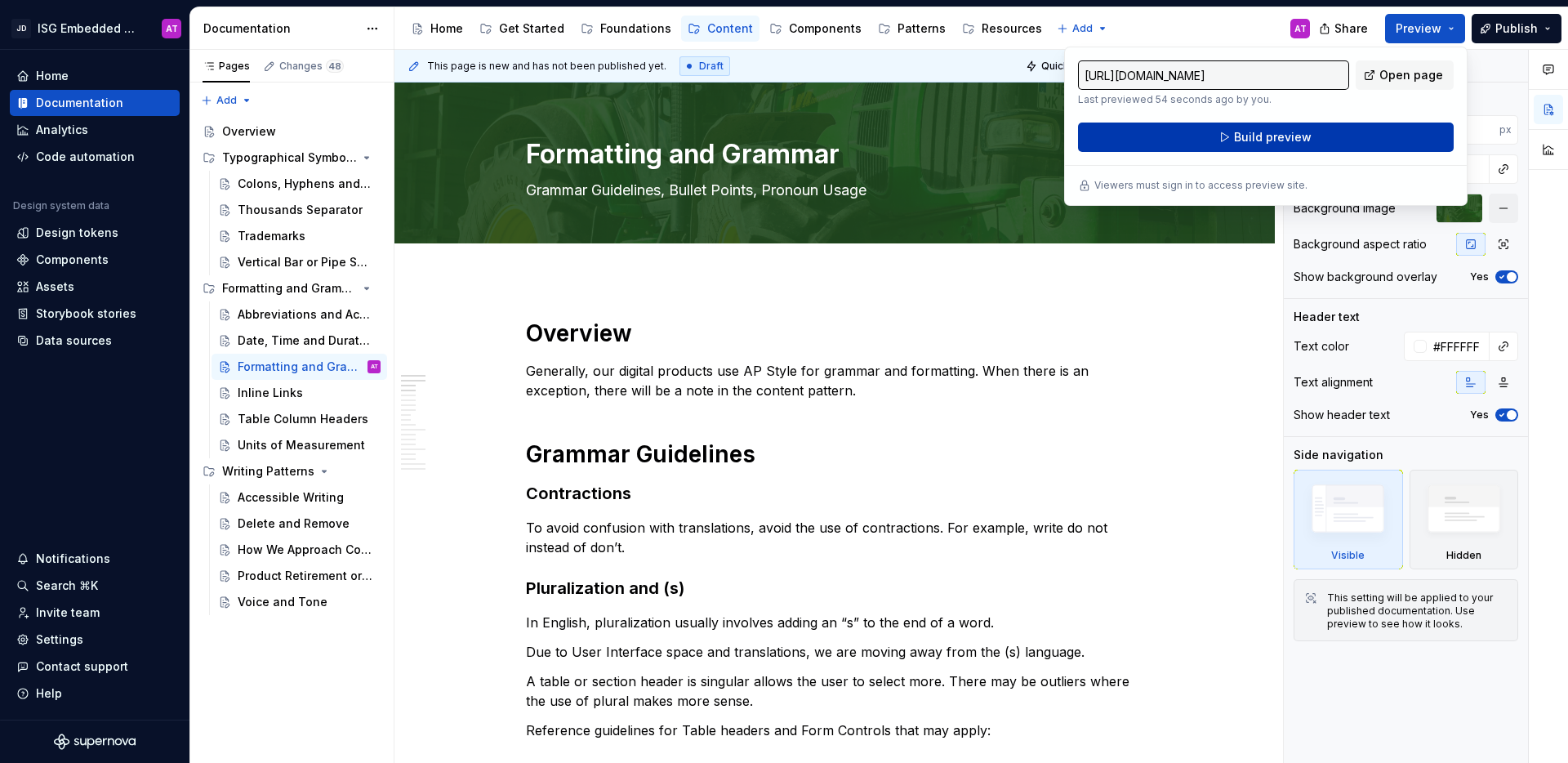
click at [1367, 143] on button "Build preview" at bounding box center [1265, 137] width 376 height 29
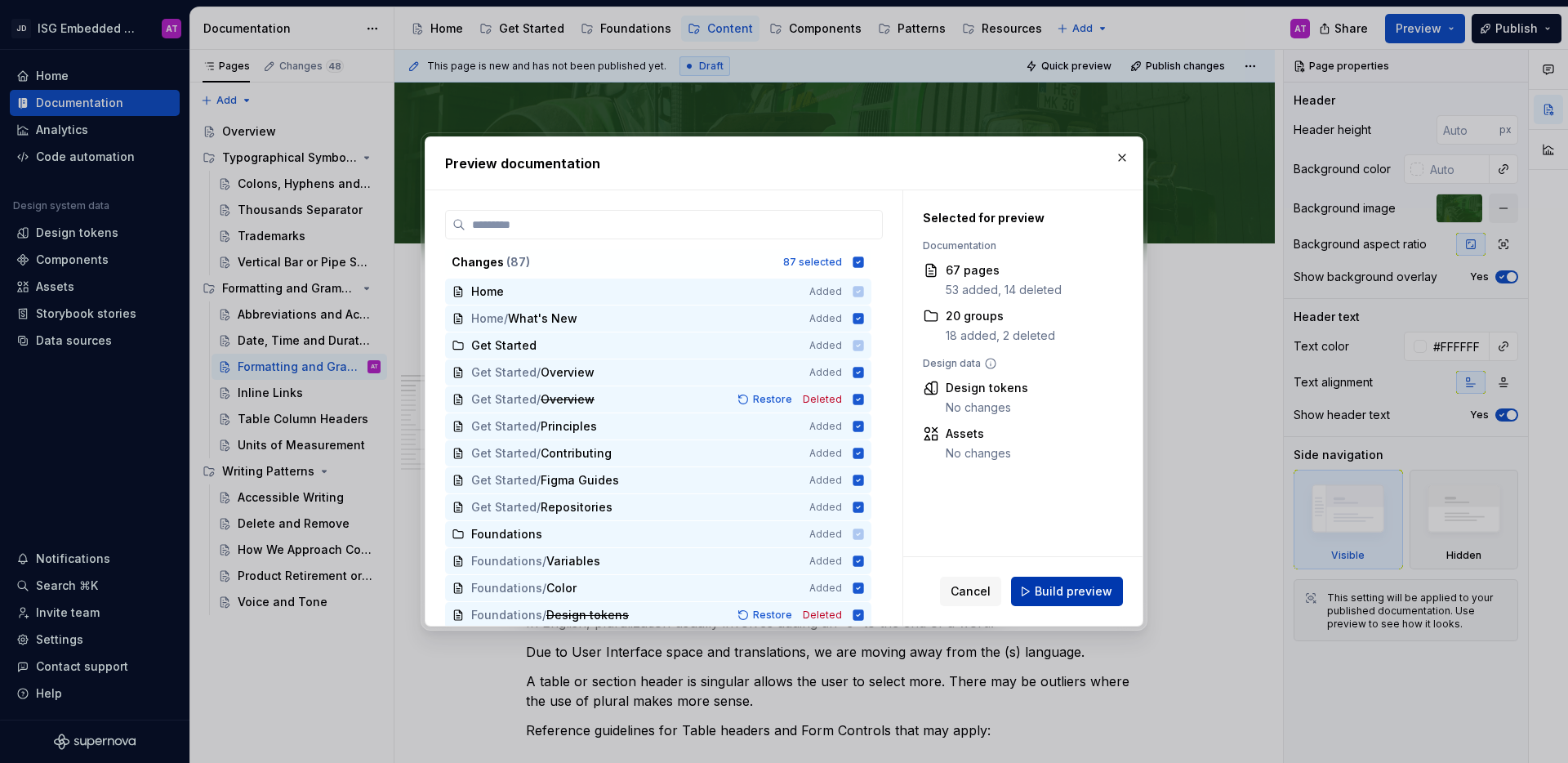
click at [1056, 593] on span "Build preview" at bounding box center [1073, 591] width 78 height 17
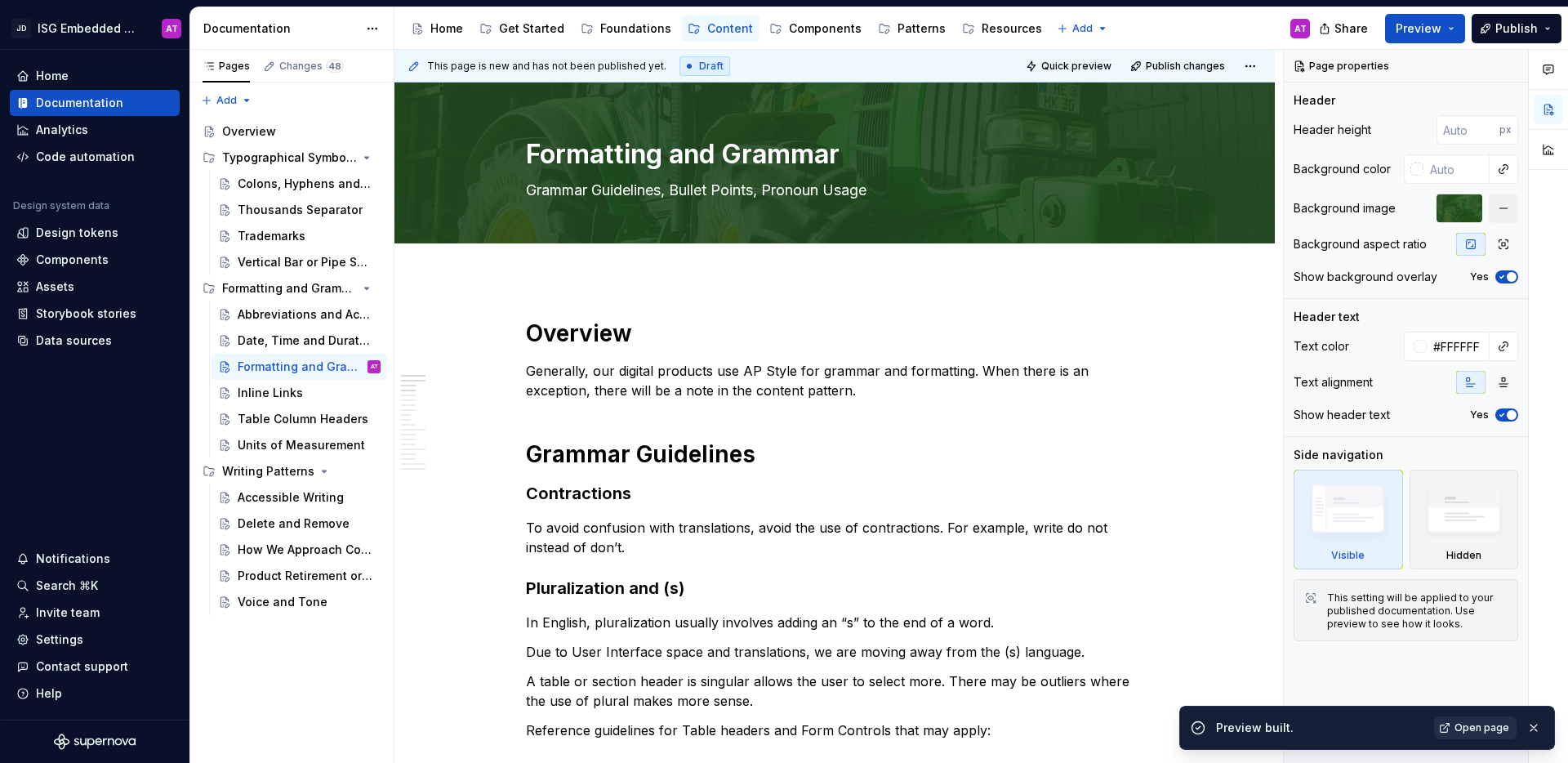
click at [1496, 730] on span "Open page" at bounding box center [1482, 728] width 55 height 13
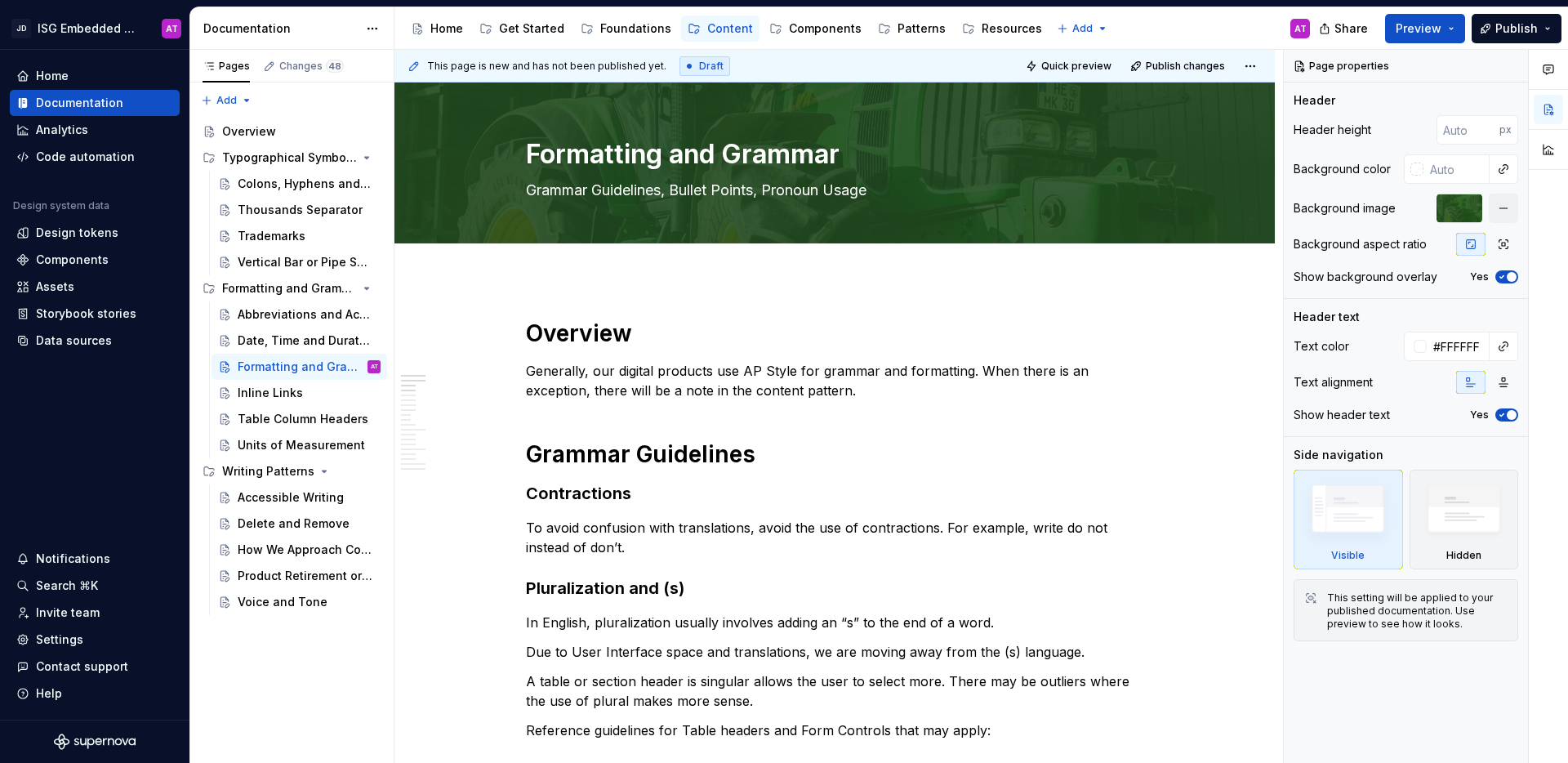
type textarea "*"
